Goal: Transaction & Acquisition: Purchase product/service

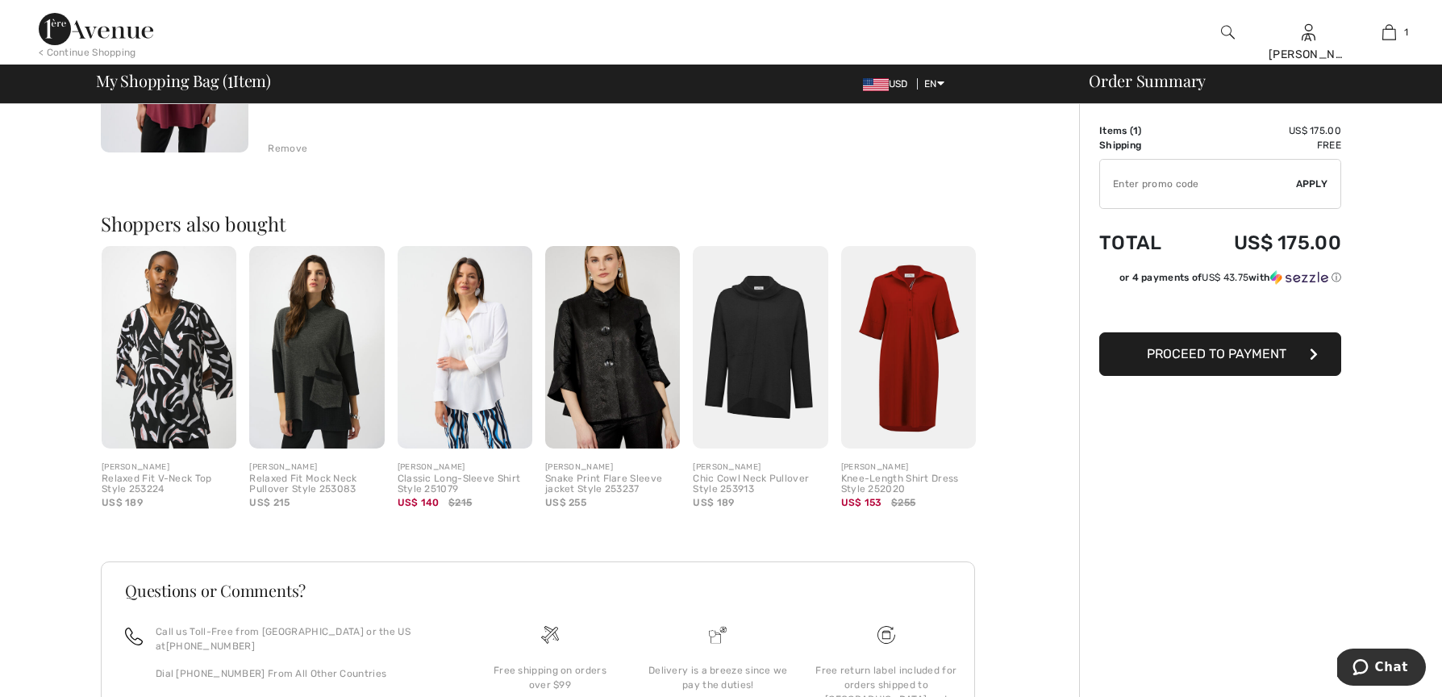
scroll to position [302, 0]
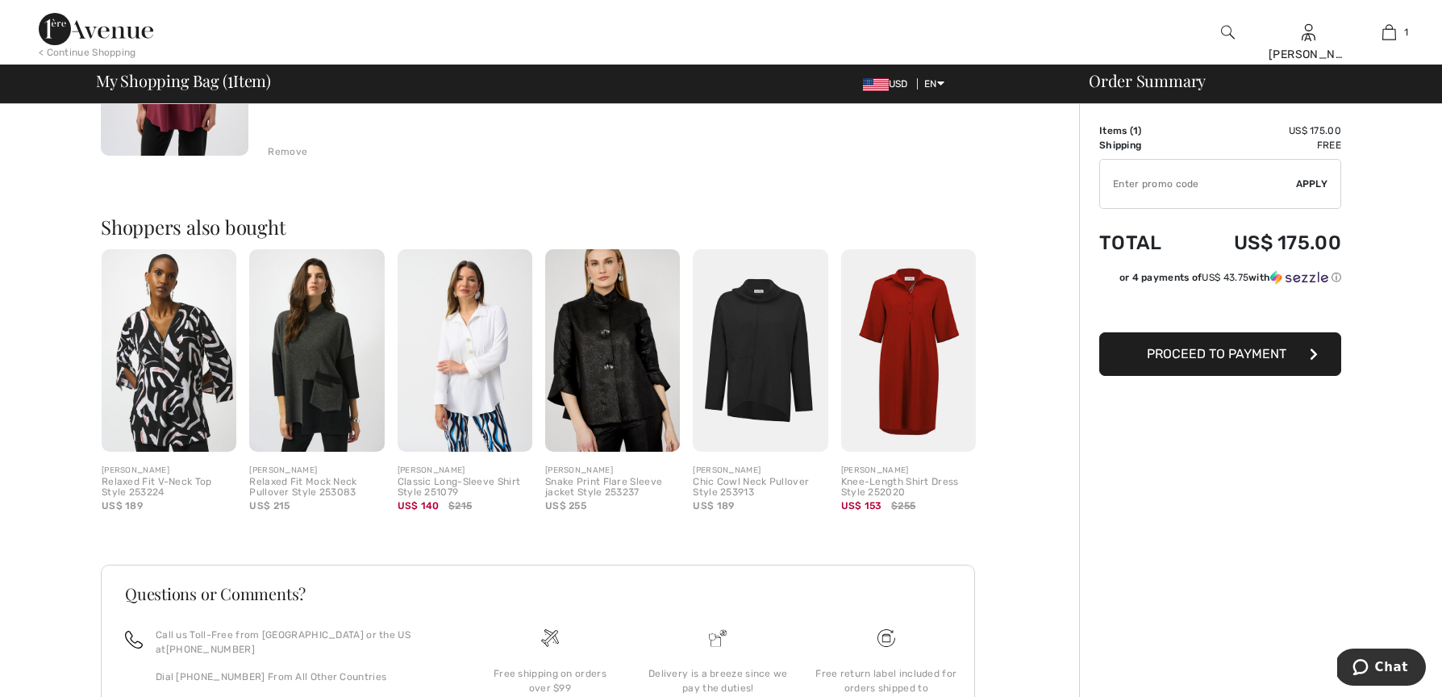
click at [340, 352] on img at bounding box center [316, 350] width 135 height 202
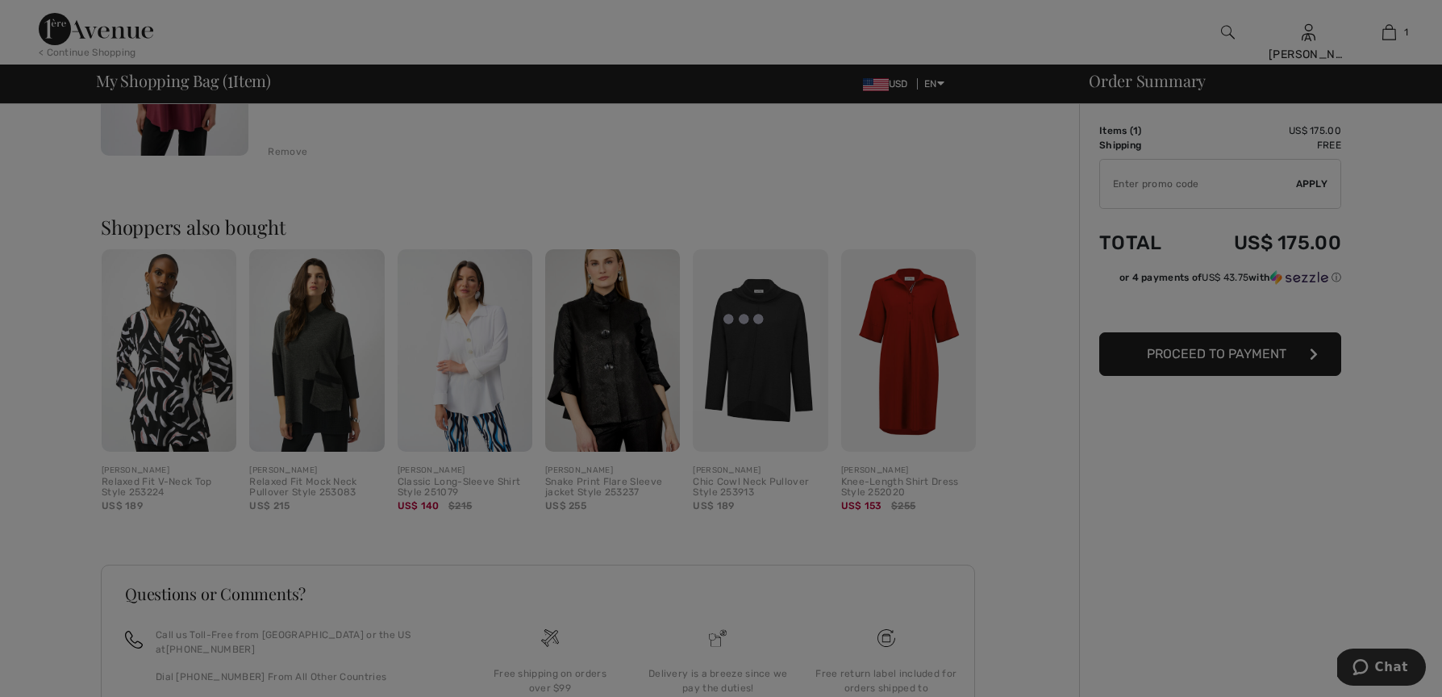
click at [340, 352] on div at bounding box center [721, 348] width 1442 height 697
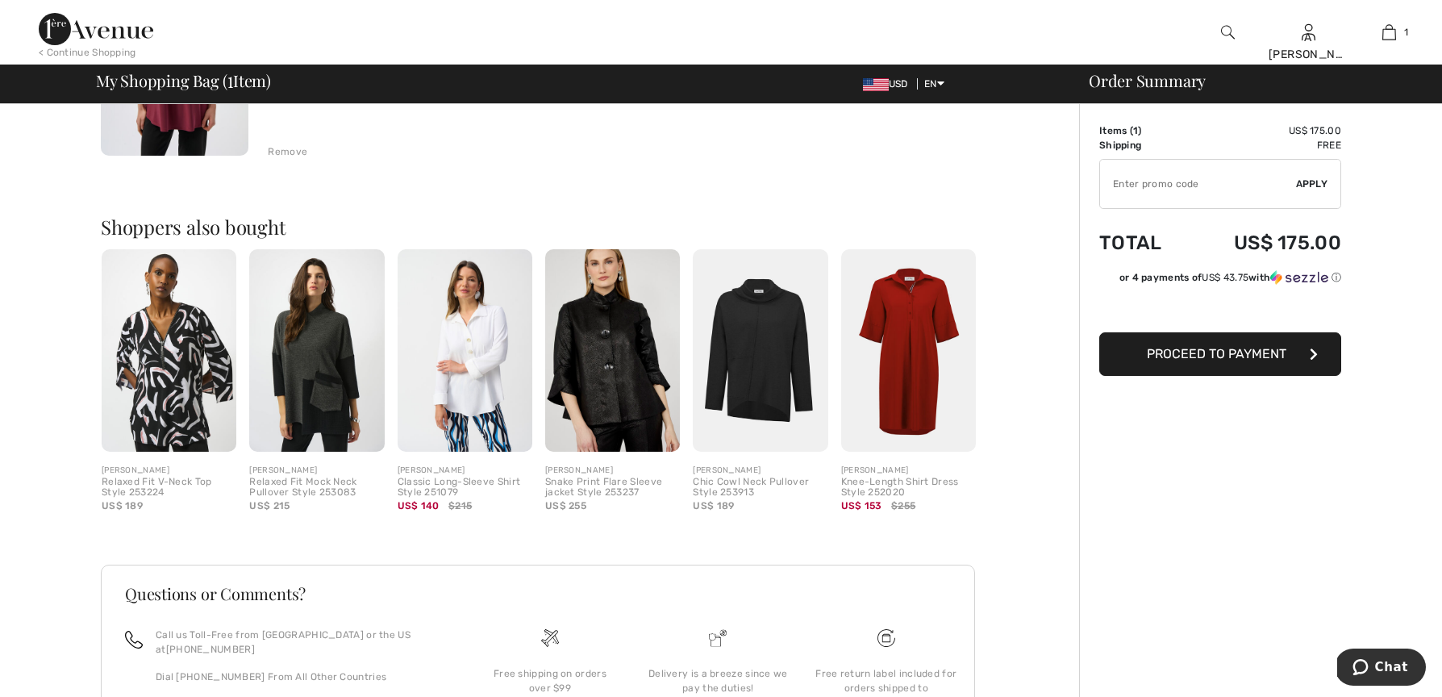
click at [318, 344] on img at bounding box center [316, 350] width 135 height 202
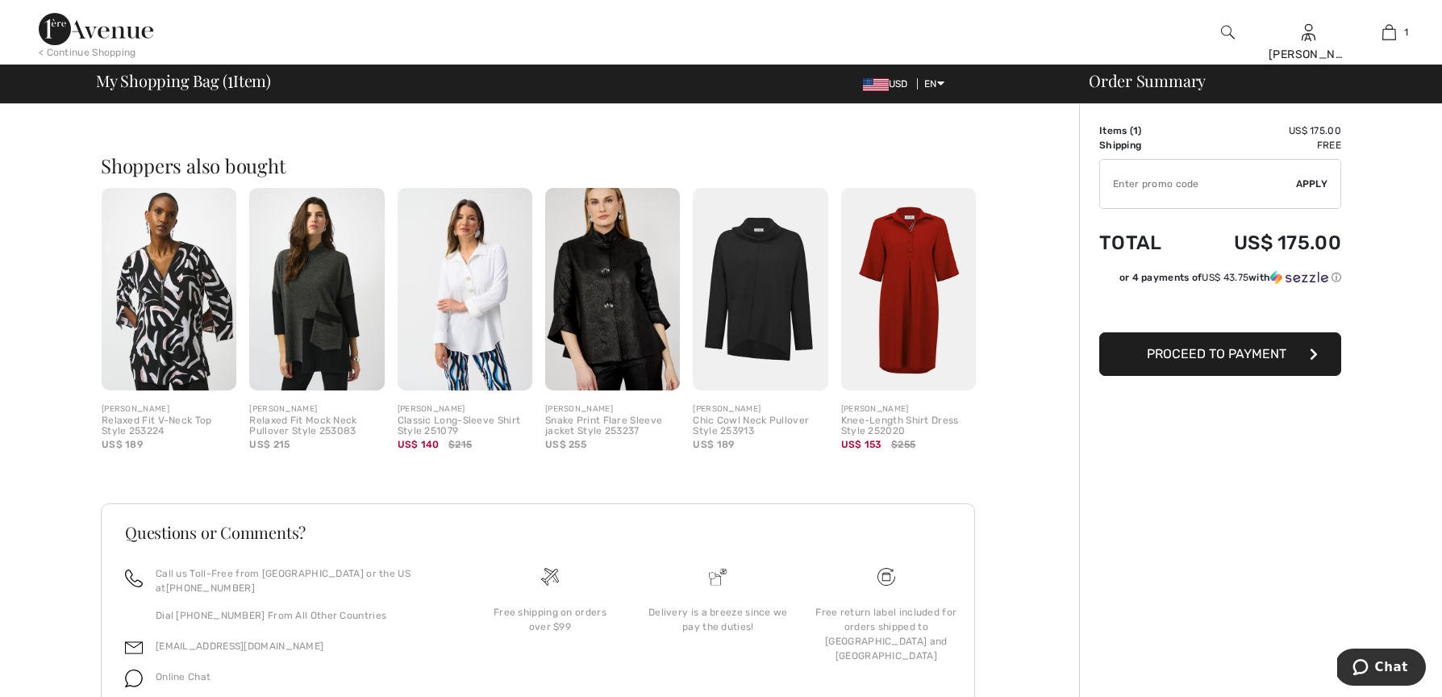
scroll to position [413, 0]
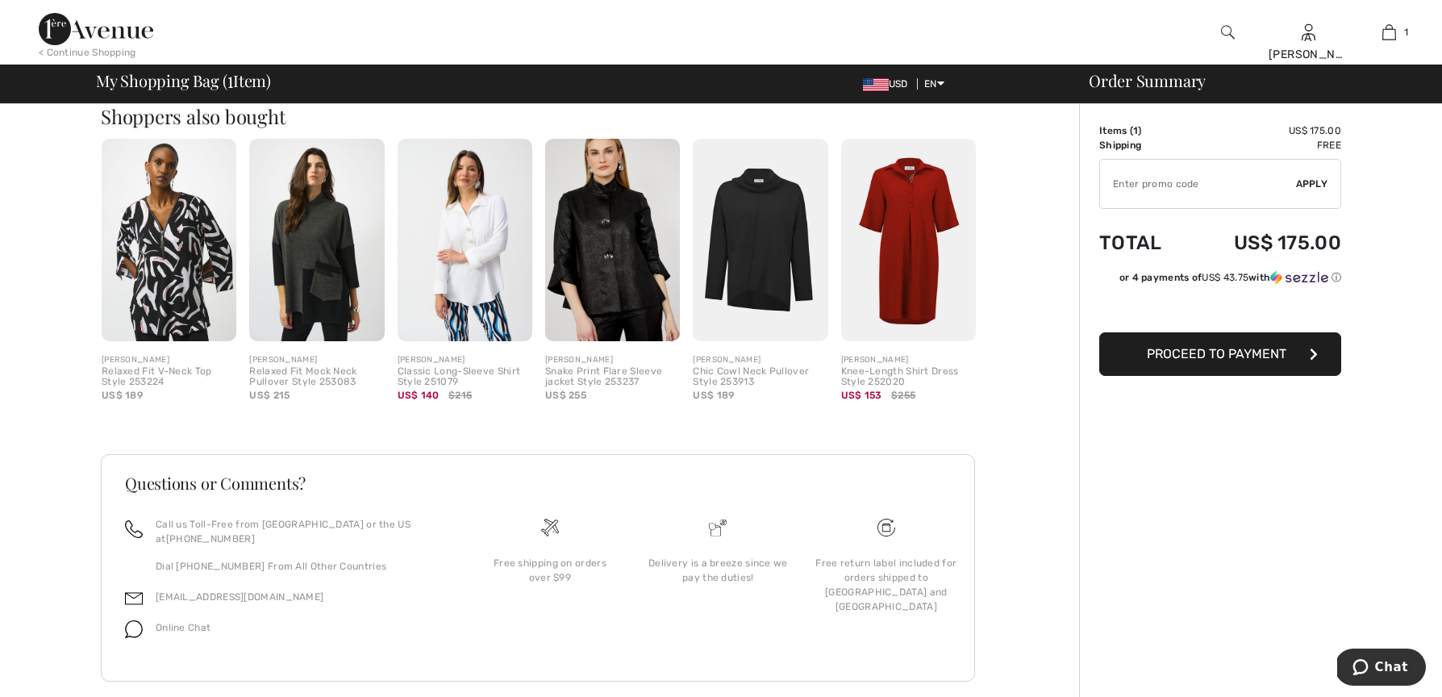
click at [317, 380] on div "Relaxed Fit Mock Neck Pullover Style 253083" at bounding box center [316, 377] width 135 height 23
click at [310, 252] on img at bounding box center [316, 240] width 135 height 202
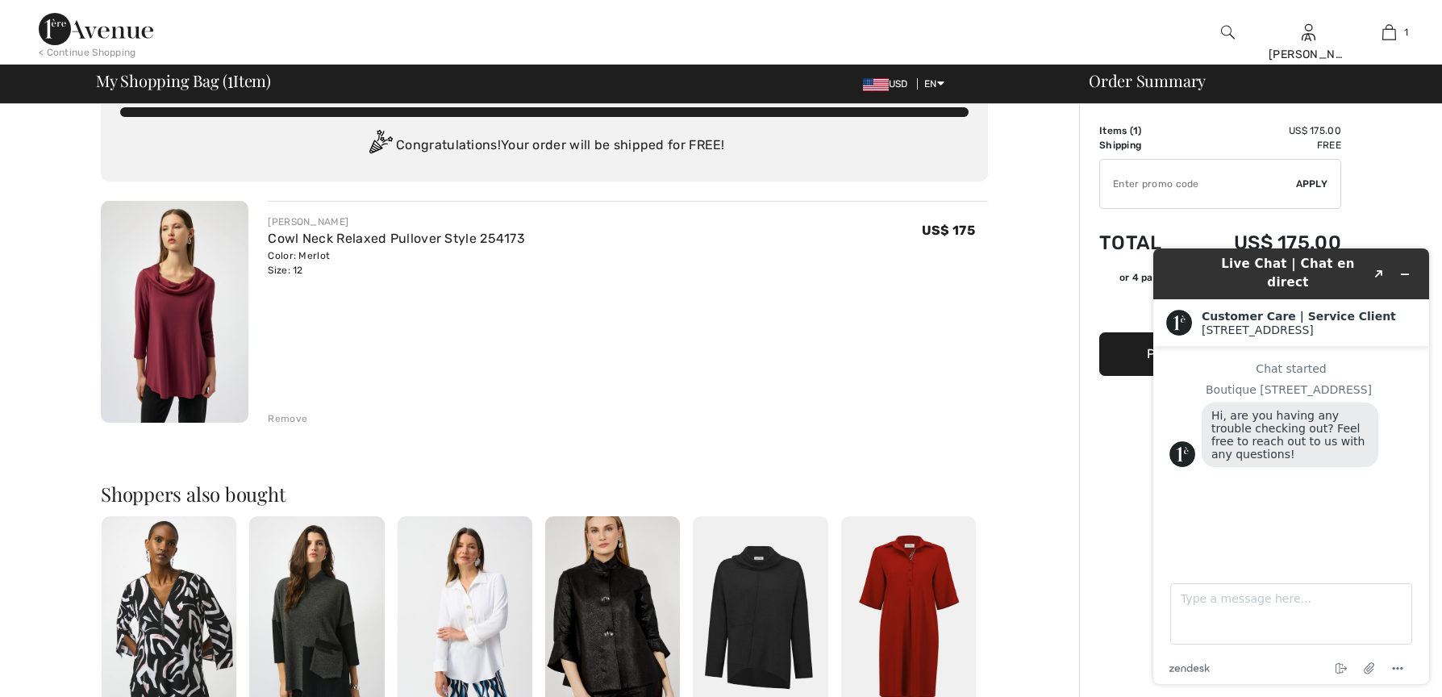
scroll to position [38, 0]
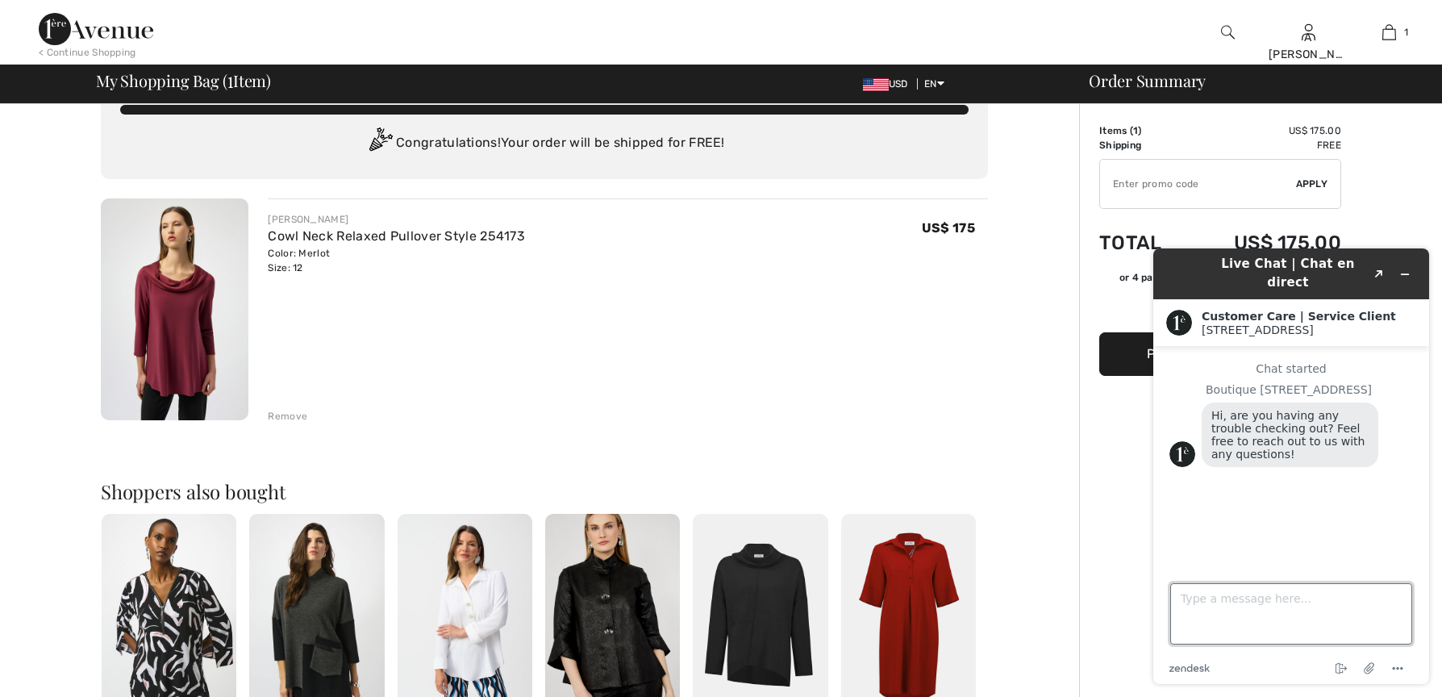
click at [1269, 613] on textarea "Type a message here..." at bounding box center [1291, 613] width 242 height 61
type textarea "no at first everything was in French :) which is a lovely language but I am not…"
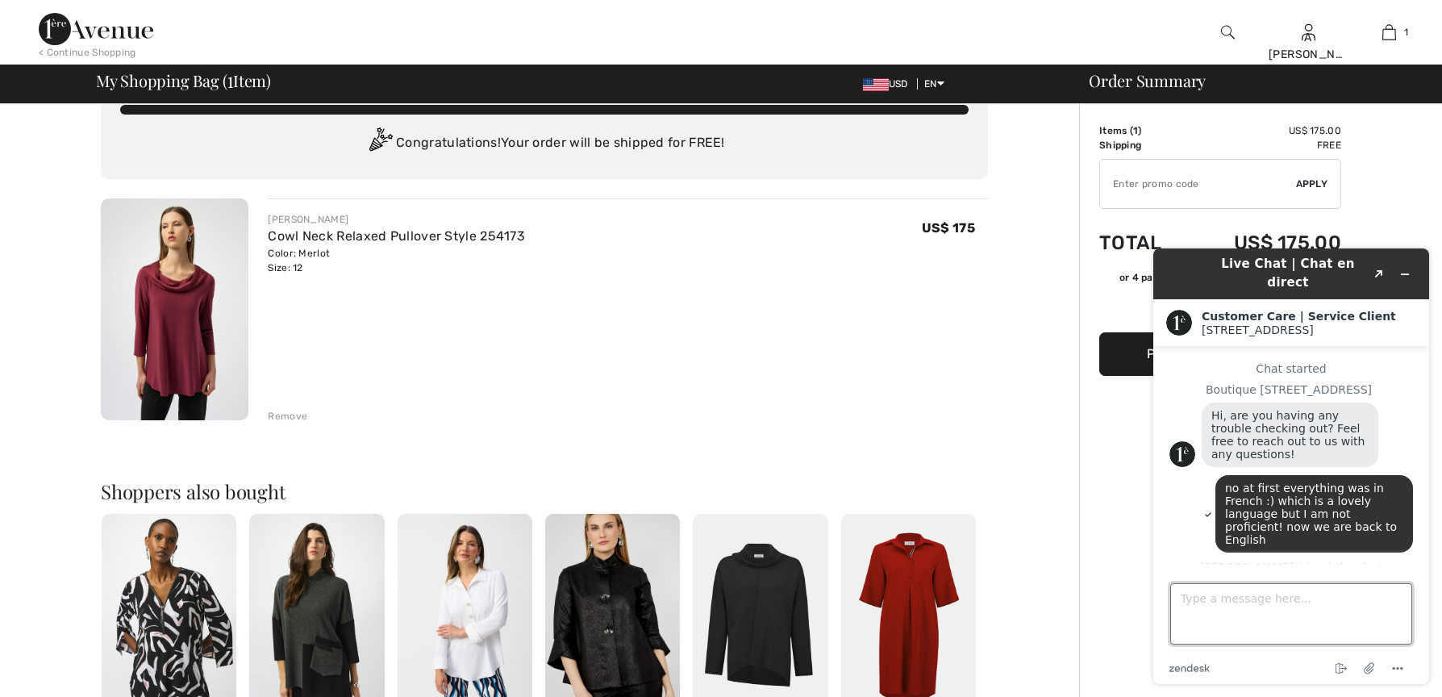
scroll to position [71, 0]
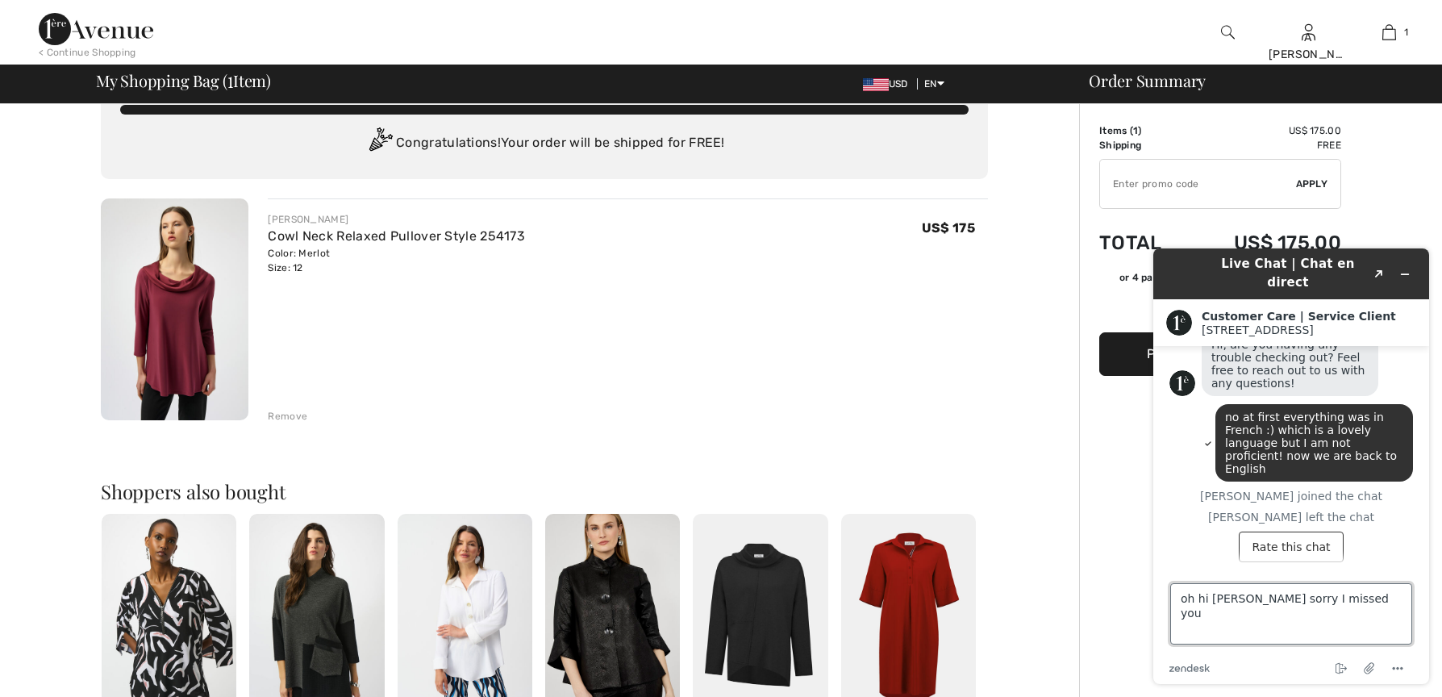
type textarea "oh hi amanda sorry I missed you !"
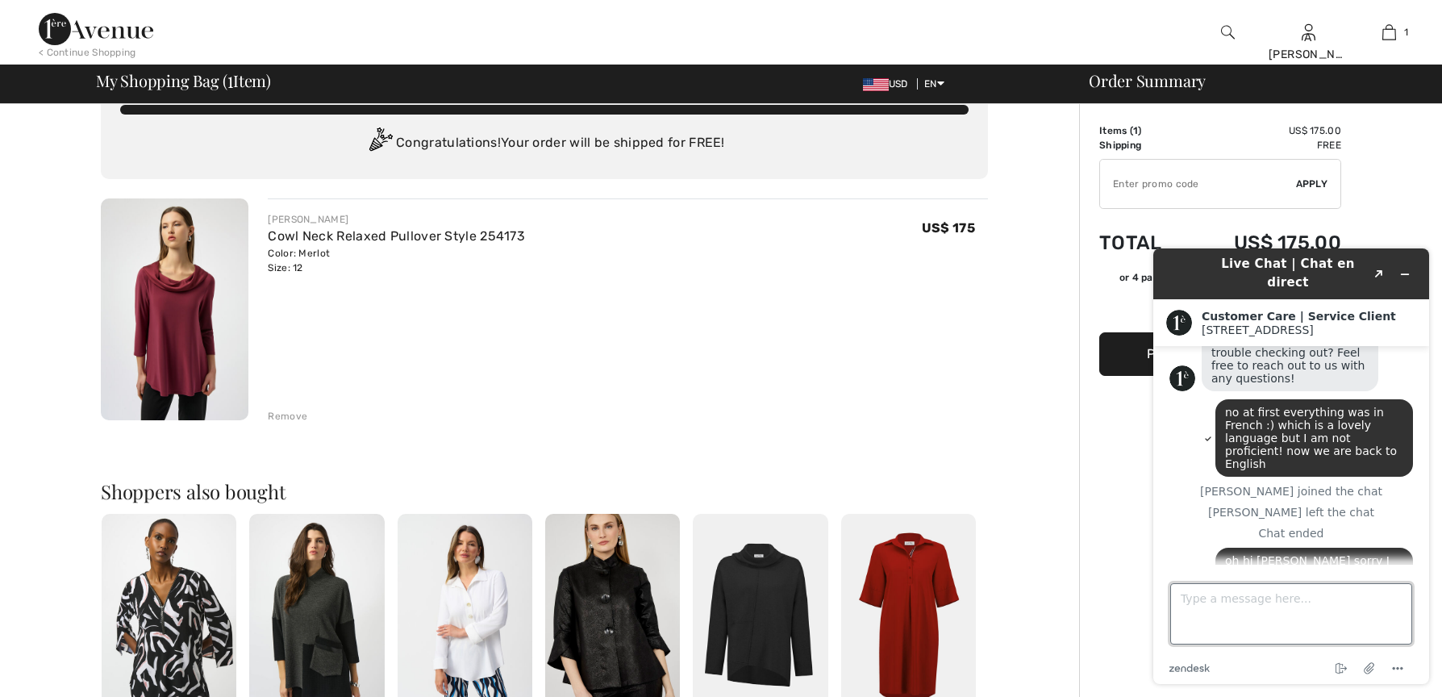
scroll to position [115, 0]
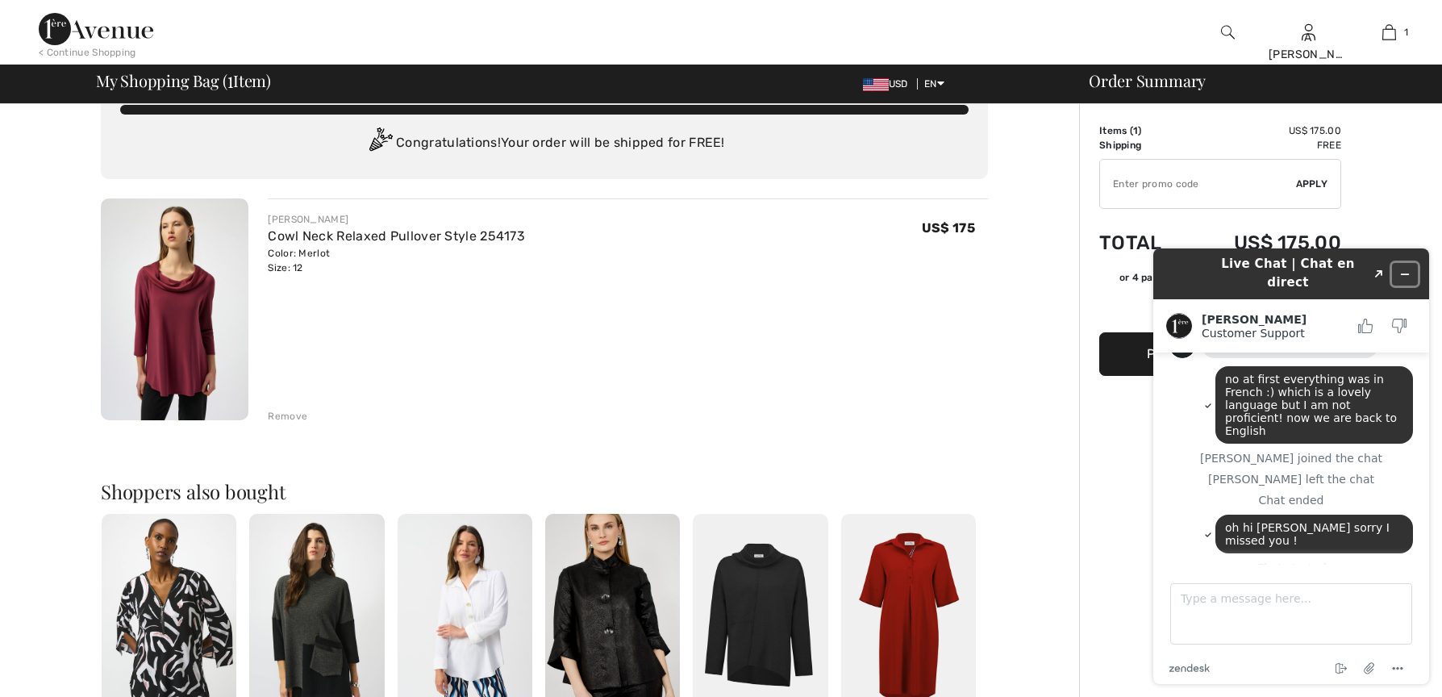
click at [1405, 268] on icon "Minimize widget" at bounding box center [1404, 273] width 11 height 11
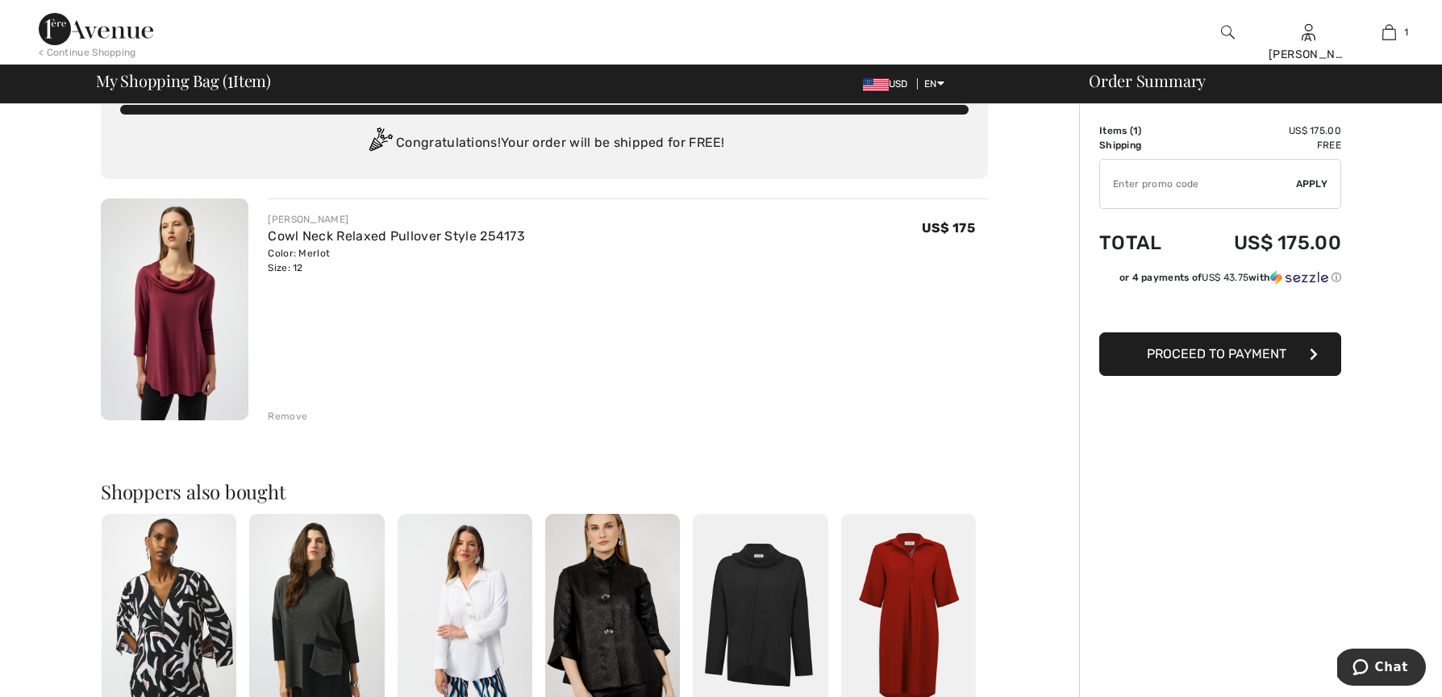
click at [1247, 348] on span "Proceed to Payment" at bounding box center [1215, 353] width 139 height 15
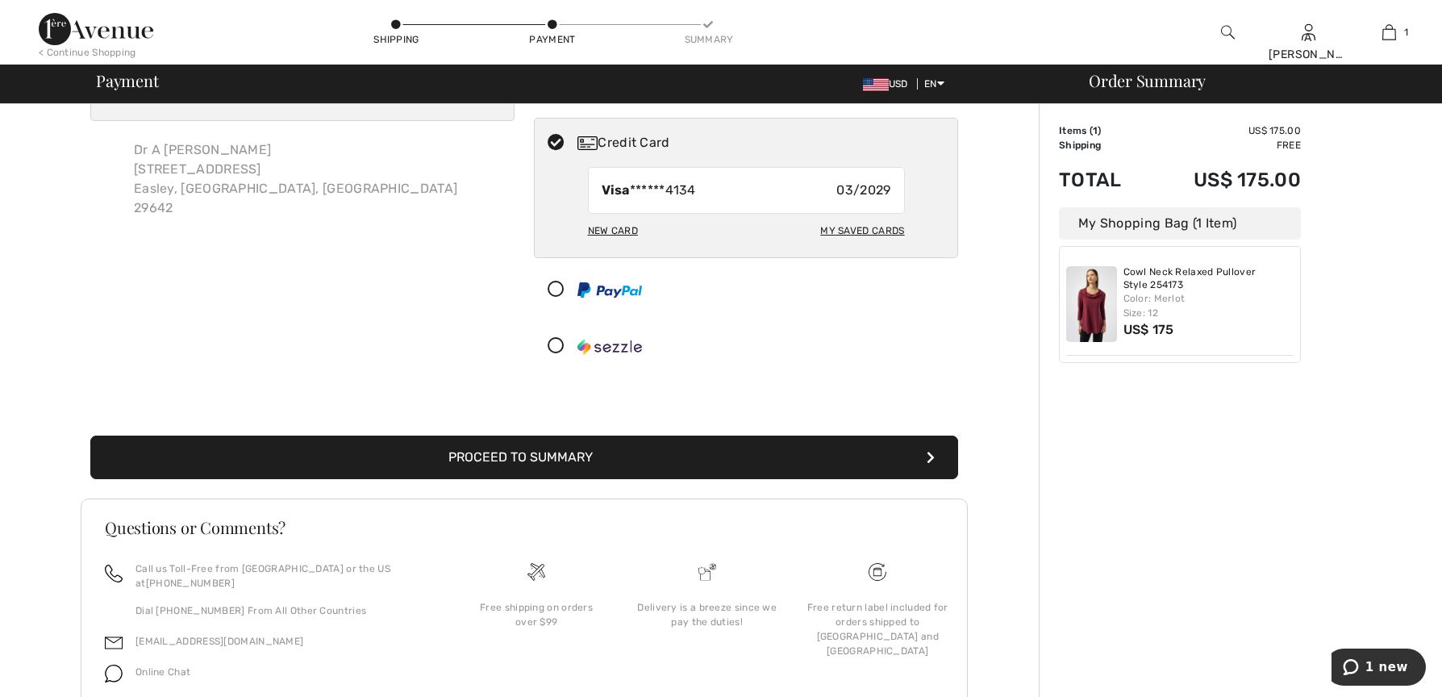
scroll to position [131, 0]
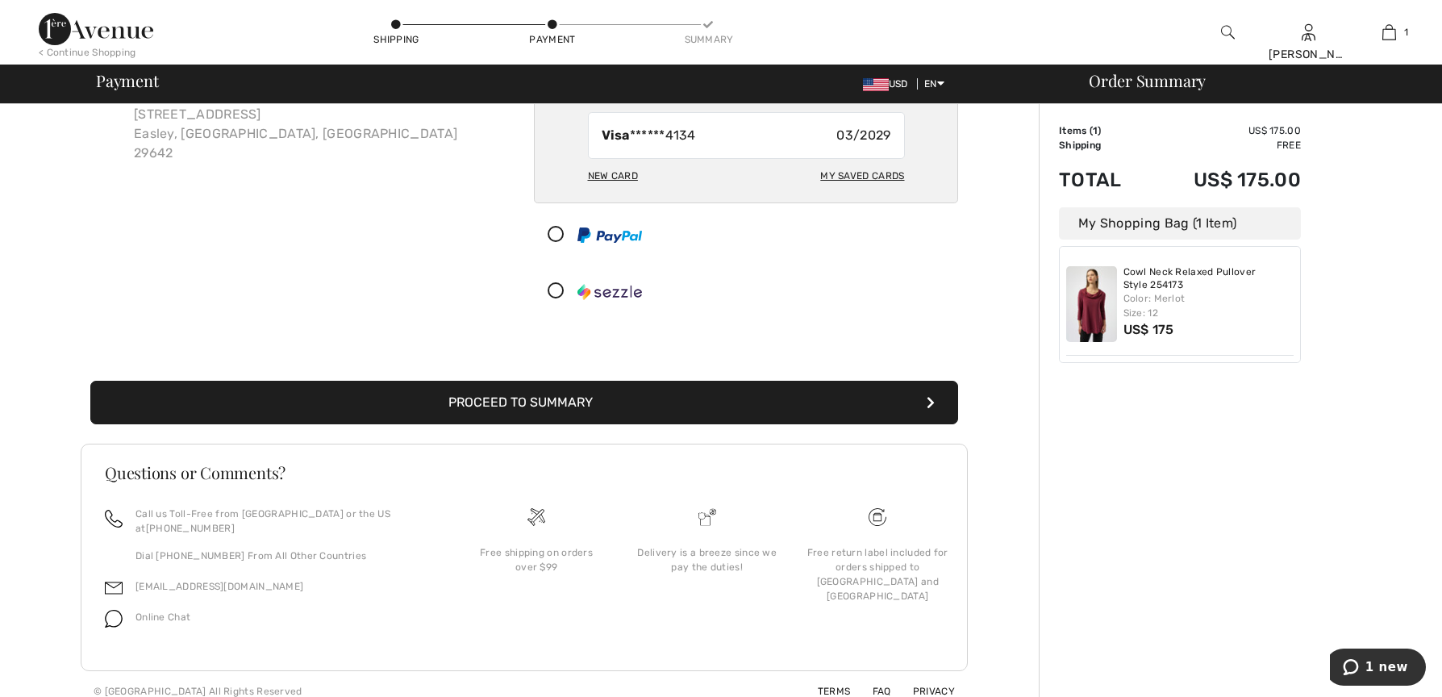
click at [702, 401] on button "Proceed to Summary" at bounding box center [524, 403] width 868 height 44
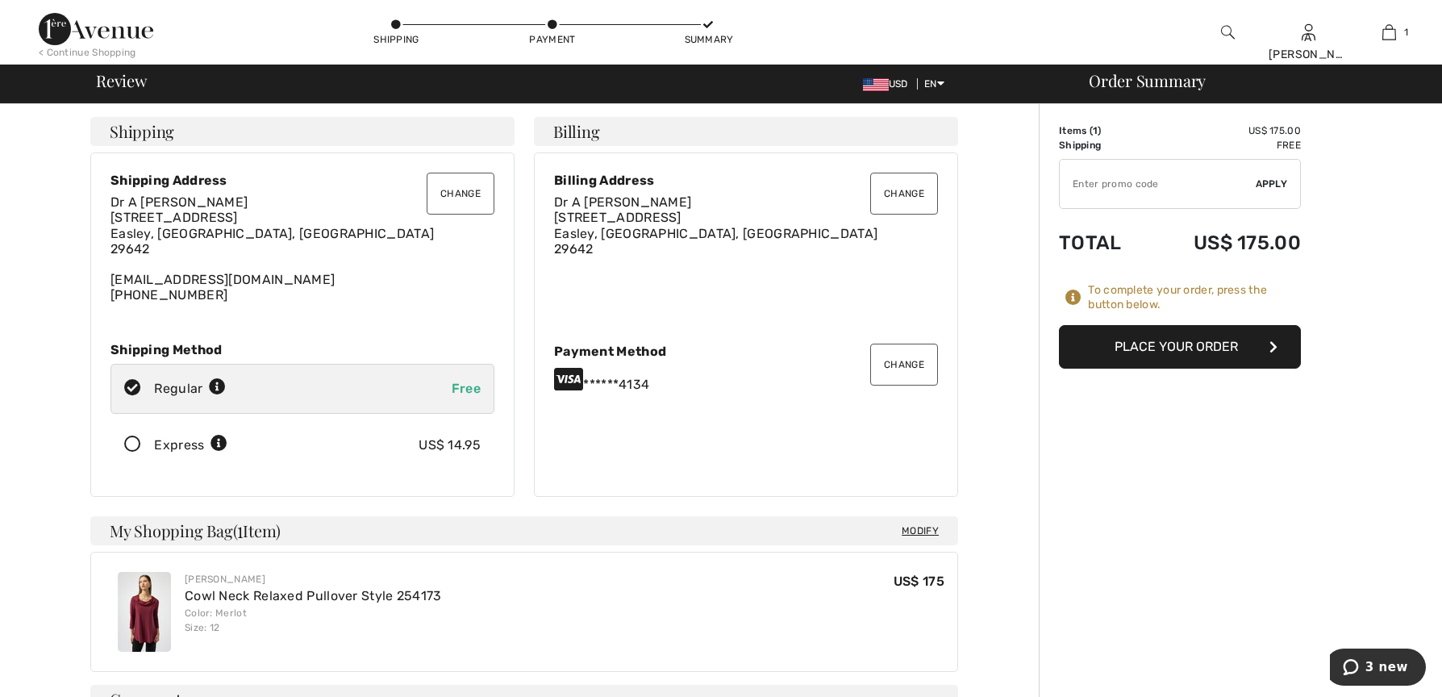
click at [1177, 348] on button "Place Your Order" at bounding box center [1180, 347] width 242 height 44
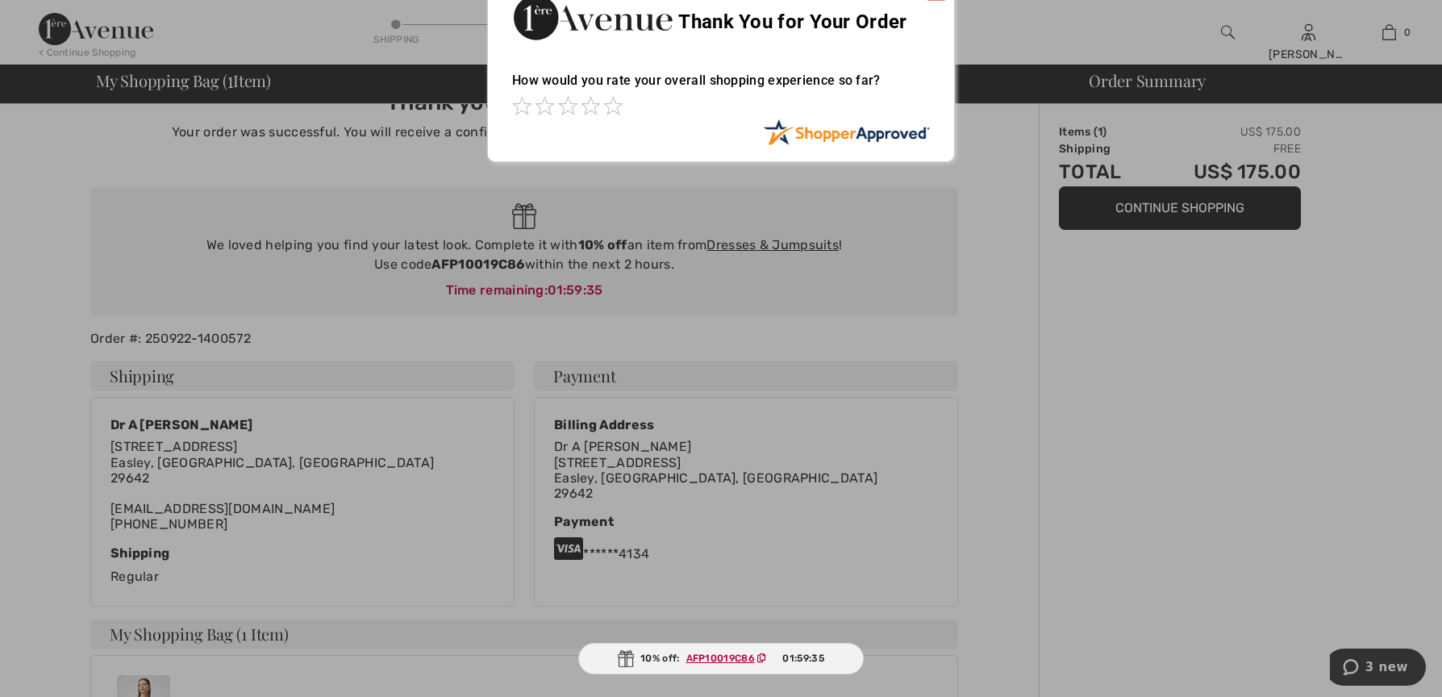
scroll to position [35, 0]
click at [611, 99] on span at bounding box center [612, 104] width 19 height 19
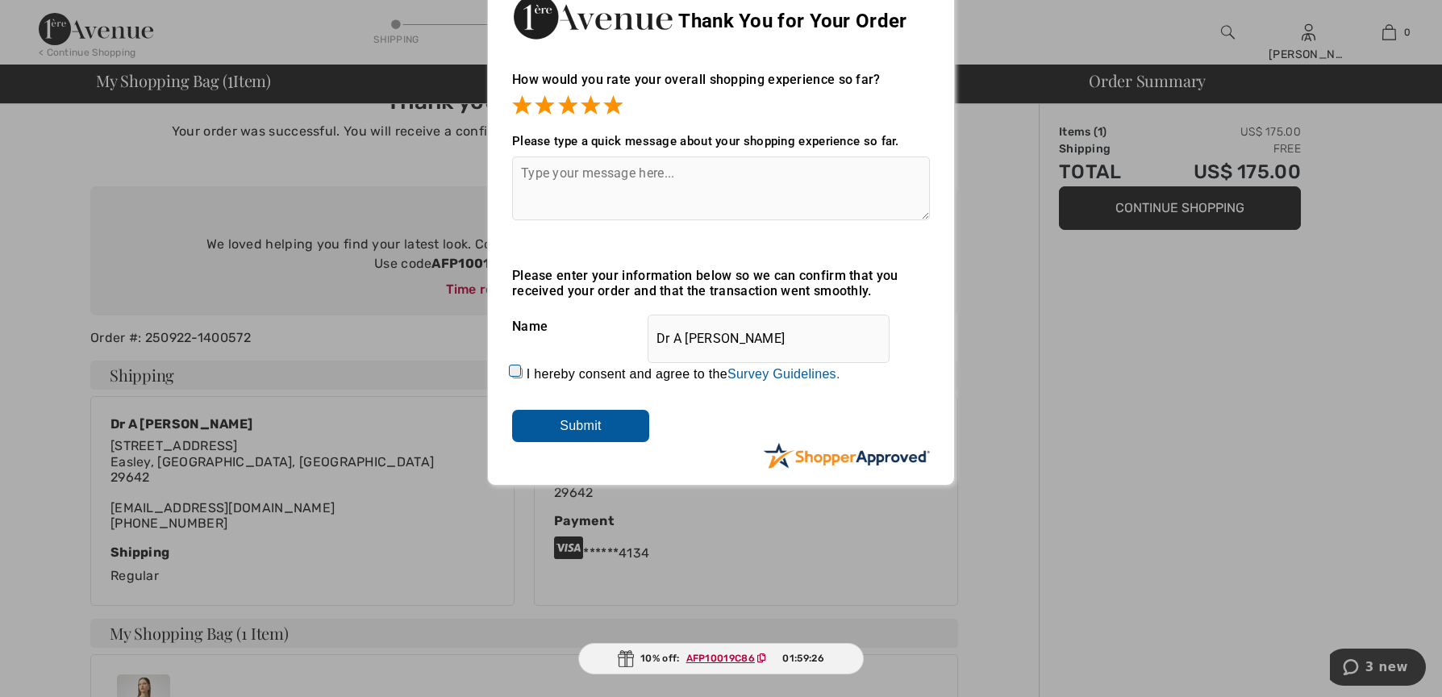
click at [607, 165] on textarea at bounding box center [721, 188] width 418 height 64
type textarea "absolutely the best on-line shopping!"
click at [510, 376] on div "How would you rate your overall shopping experience so far? It appears from you…" at bounding box center [721, 262] width 466 height 413
click at [513, 372] on input "I hereby consent and agree to the By submitting a review, you grant permission …" at bounding box center [517, 373] width 10 height 10
checkbox input "true"
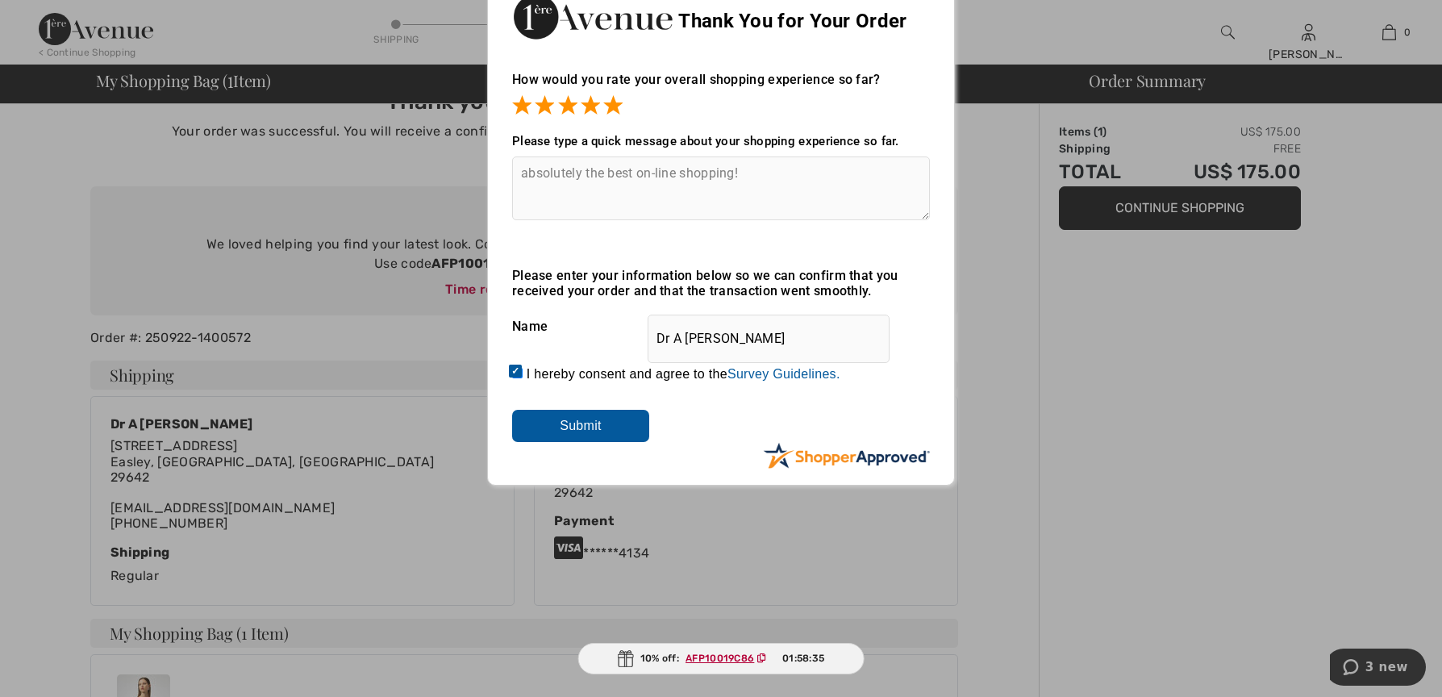
click at [583, 422] on input "Submit" at bounding box center [580, 426] width 137 height 32
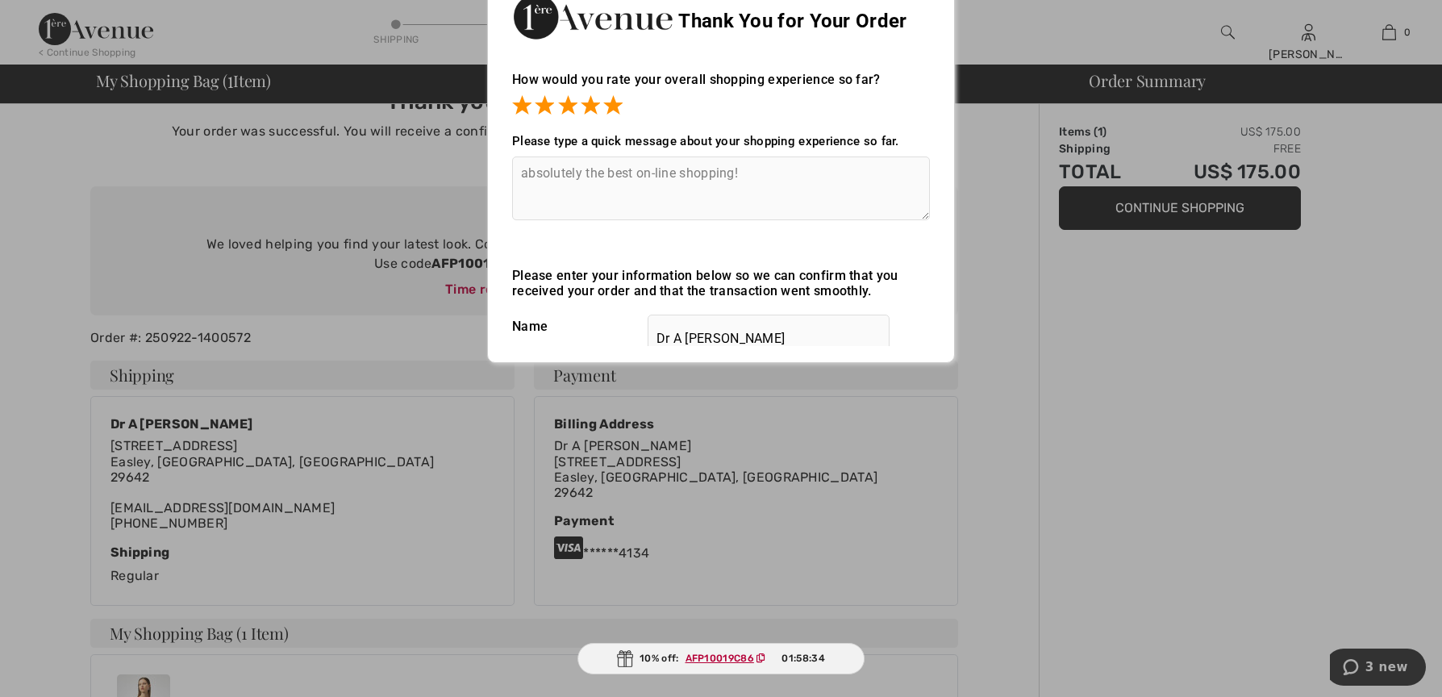
scroll to position [0, 0]
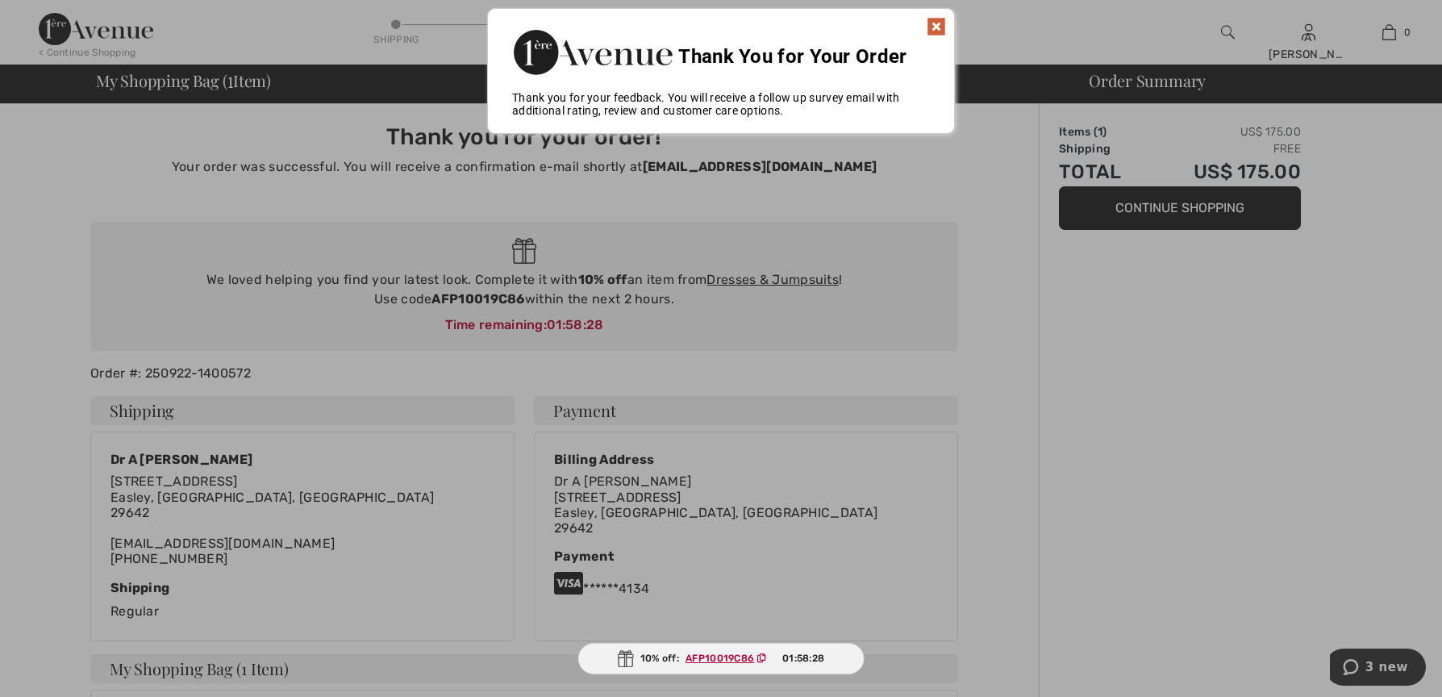
click at [930, 24] on img at bounding box center [935, 26] width 19 height 19
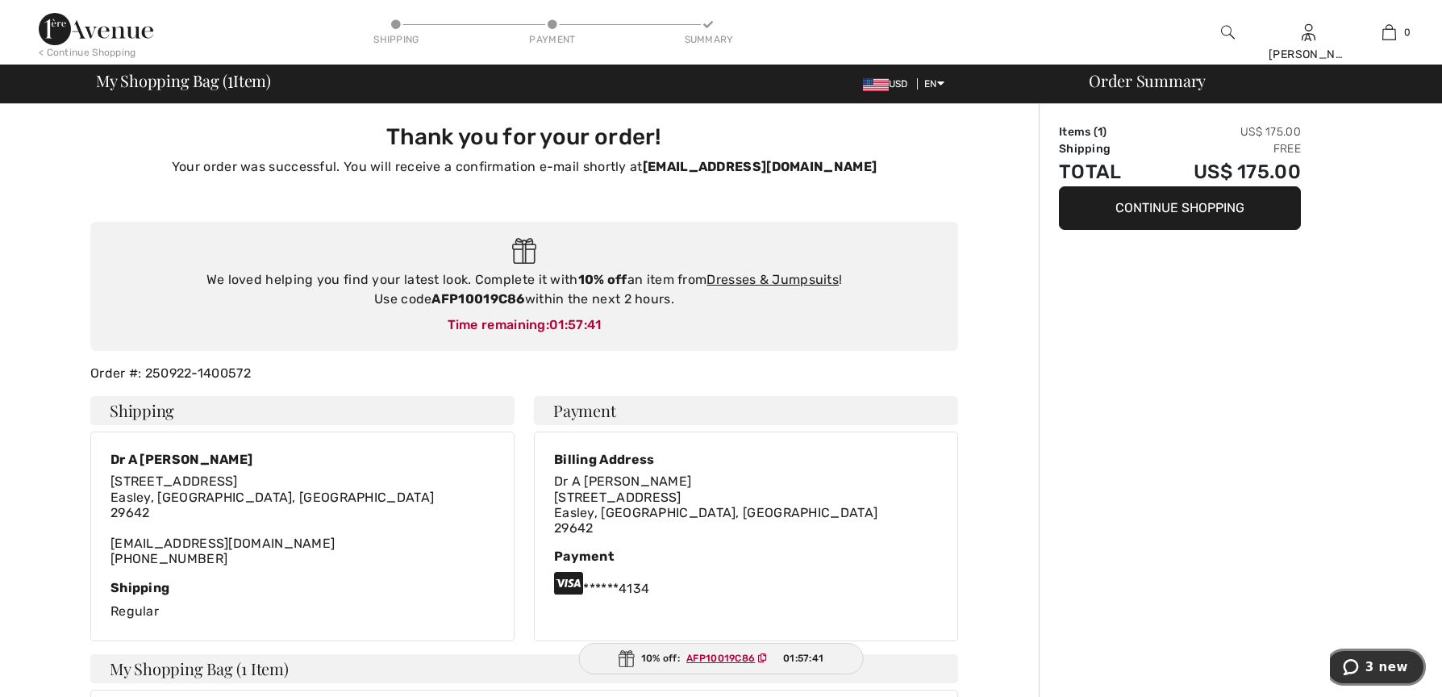
click at [1365, 666] on span "3 new" at bounding box center [1353, 667] width 23 height 16
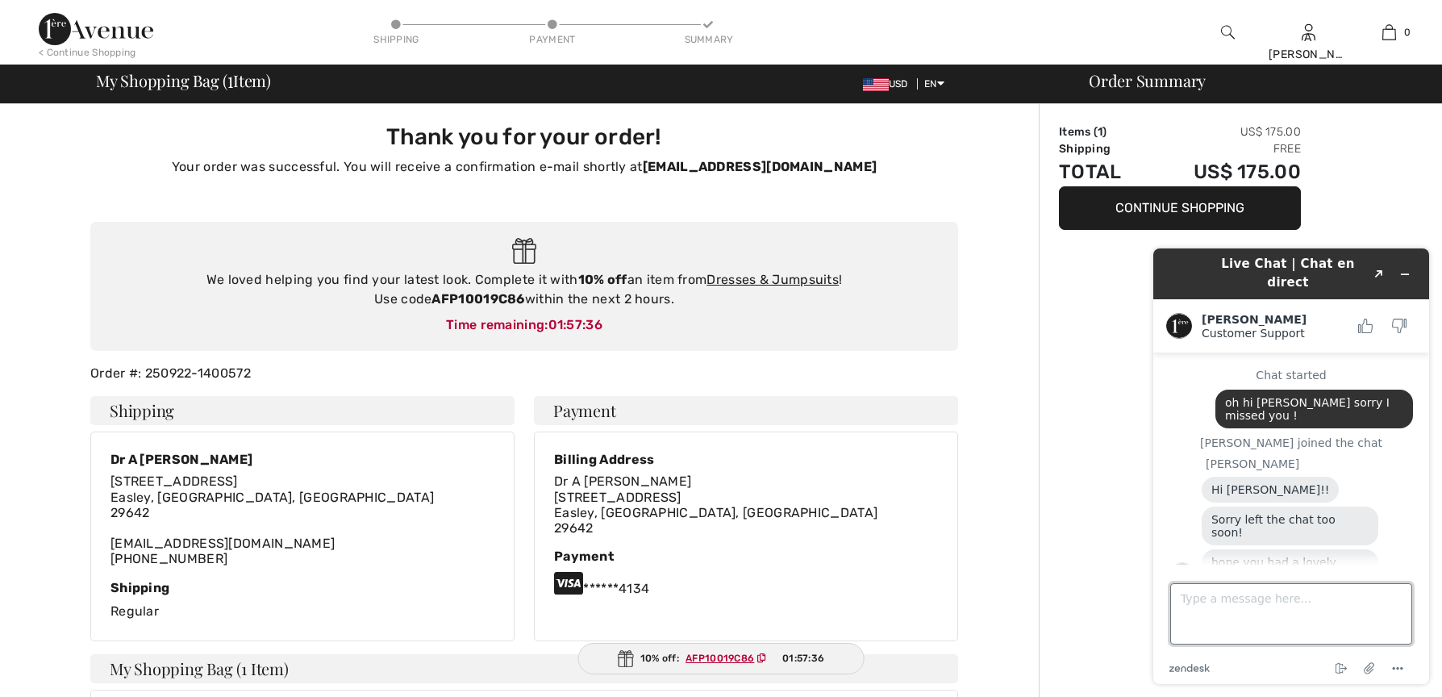
click at [1334, 618] on textarea "Type a message here..." at bounding box center [1291, 613] width 242 height 61
drag, startPoint x: 1334, startPoint y: 618, endPoint x: 1424, endPoint y: 664, distance: 100.6
click at [1424, 664] on footer "Type a message here... yes you also zendesk .cls-1{fill:#03363d;} End chat Atta…" at bounding box center [1291, 623] width 276 height 119
type textarea "yes you also the Charlie Kirk stuff was/is overwhelming beautiful but so tragei…"
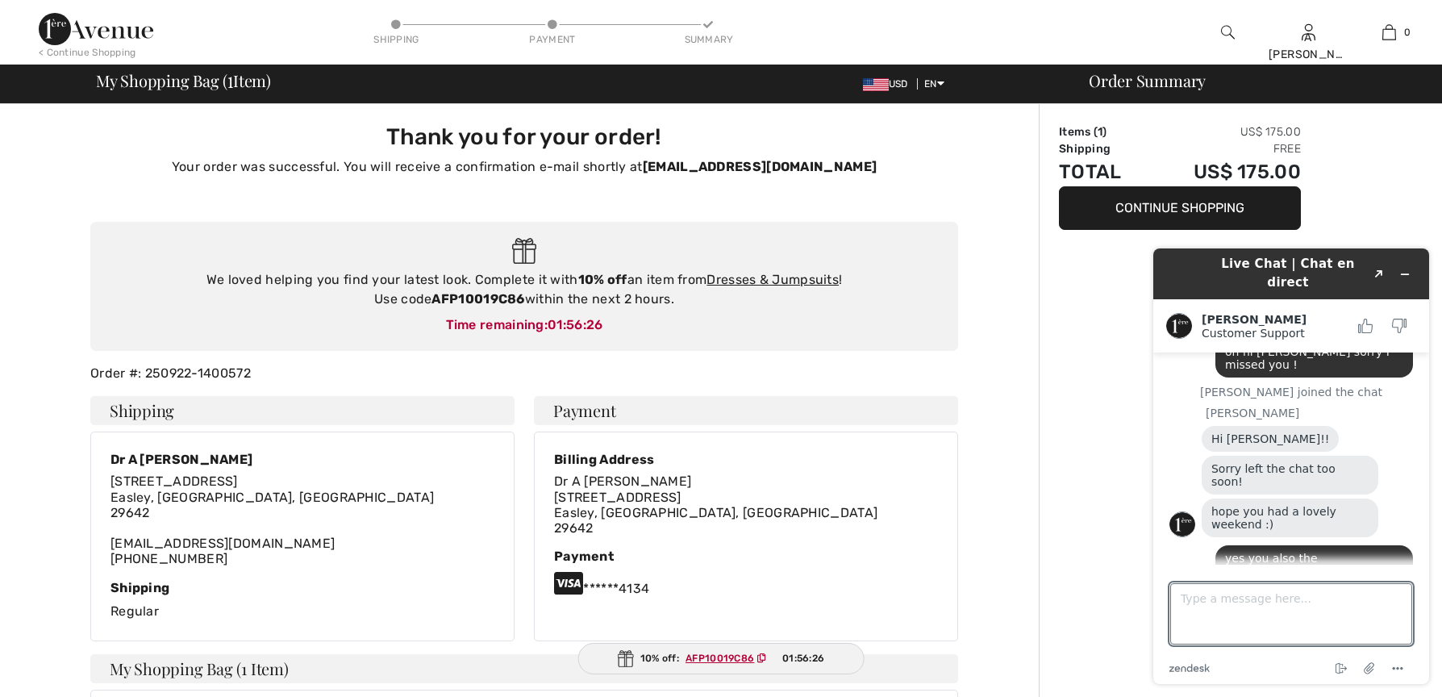
click at [984, 364] on div "Thank you for your order! Your order was successful. You will receive a confirm…" at bounding box center [524, 597] width 1029 height 986
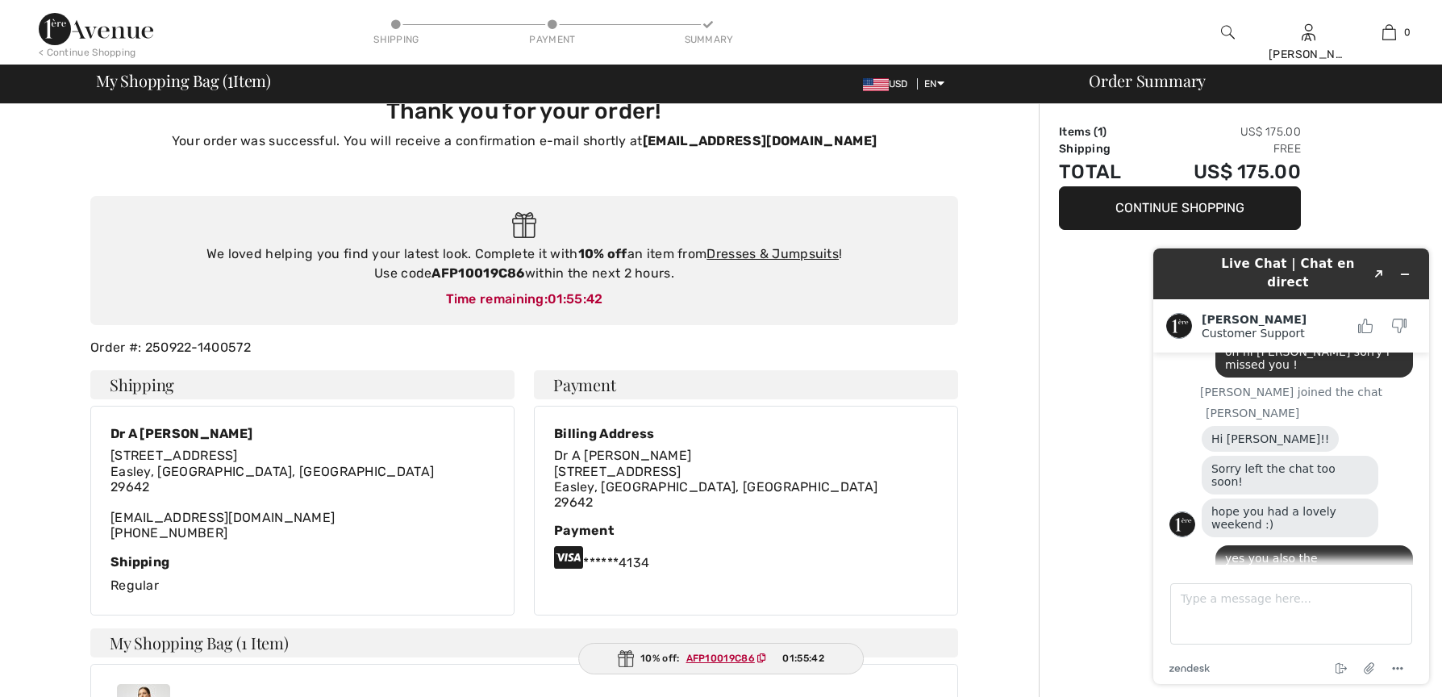
scroll to position [27, 0]
